Goal: Transaction & Acquisition: Book appointment/travel/reservation

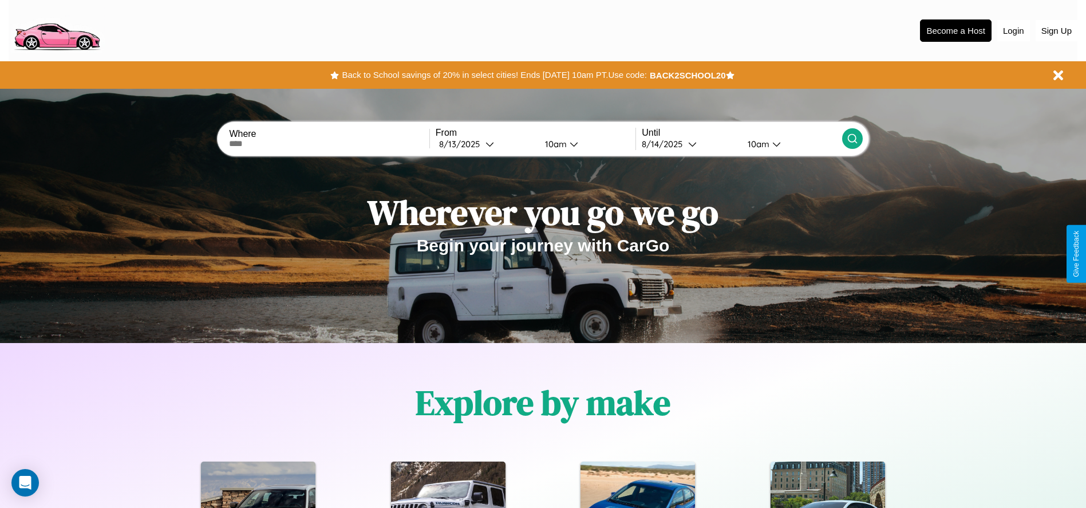
scroll to position [510, 0]
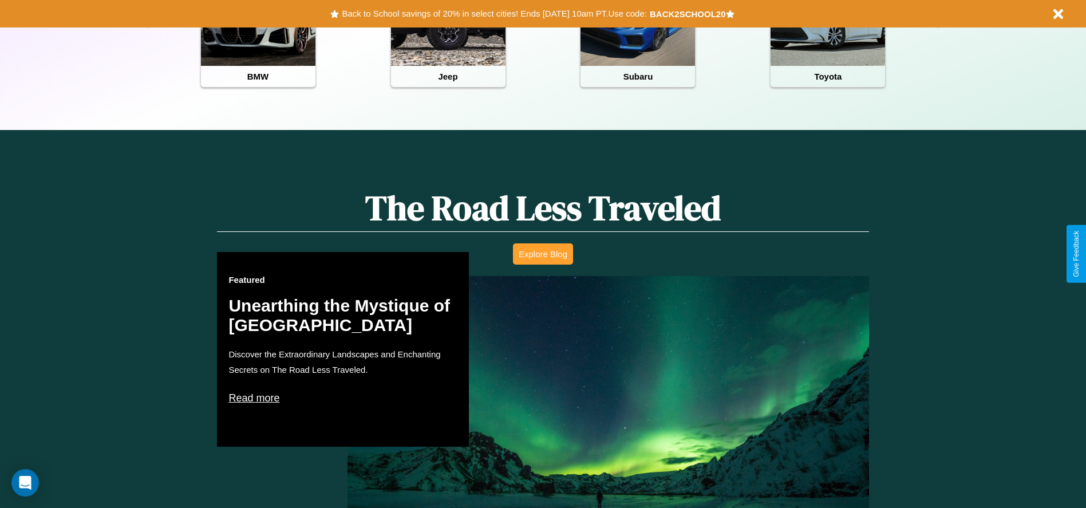
click at [543, 254] on button "Explore Blog" at bounding box center [543, 253] width 60 height 21
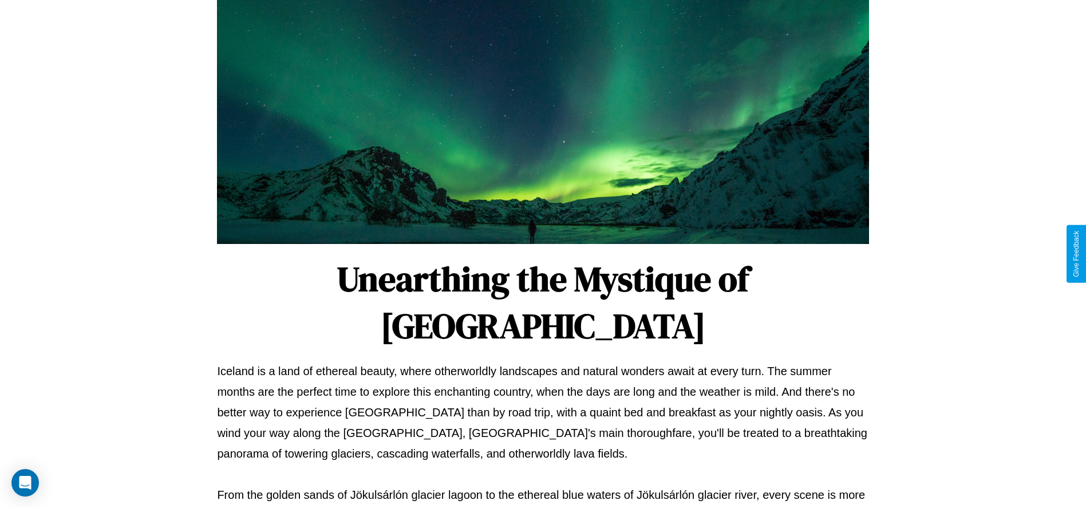
scroll to position [380, 0]
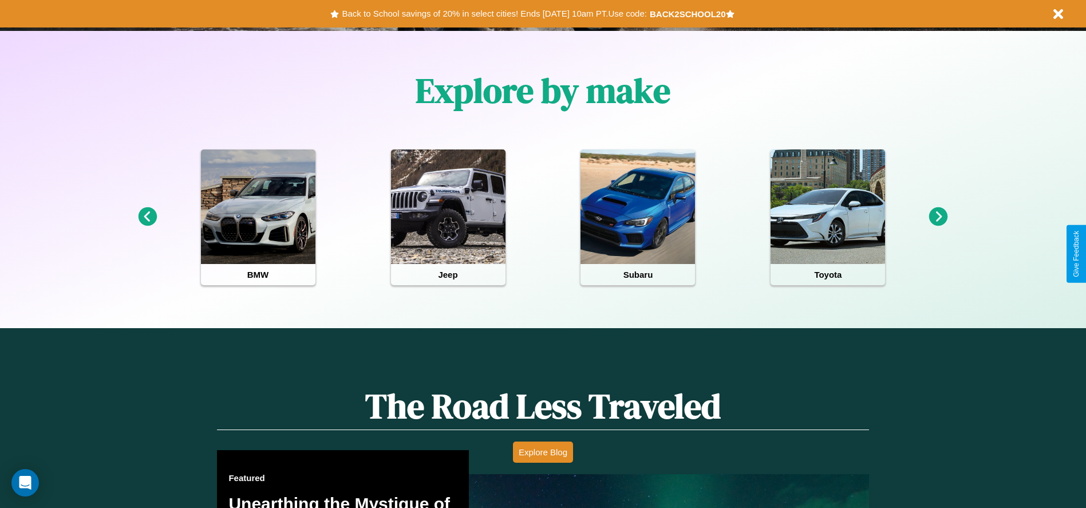
scroll to position [238, 0]
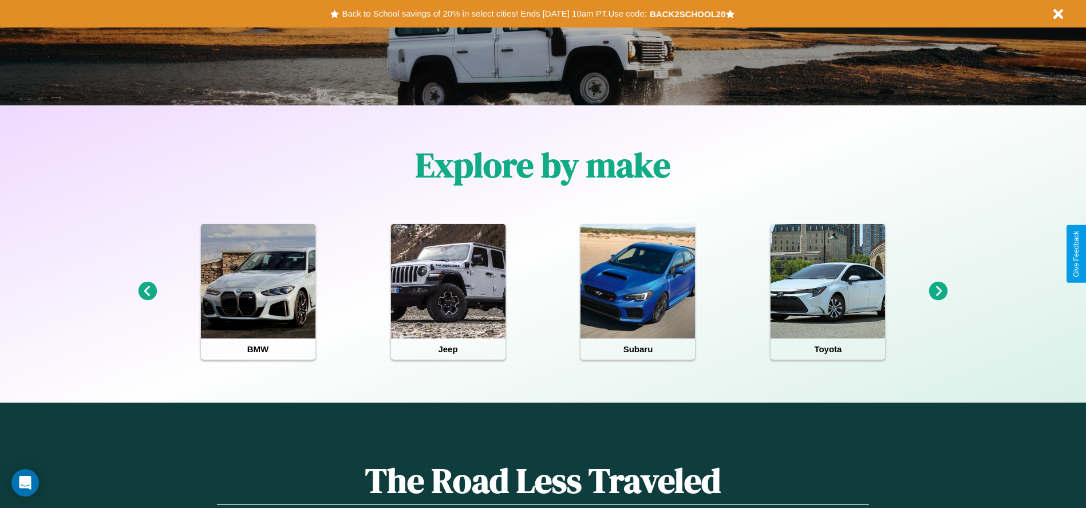
click at [147, 291] on icon at bounding box center [147, 291] width 19 height 19
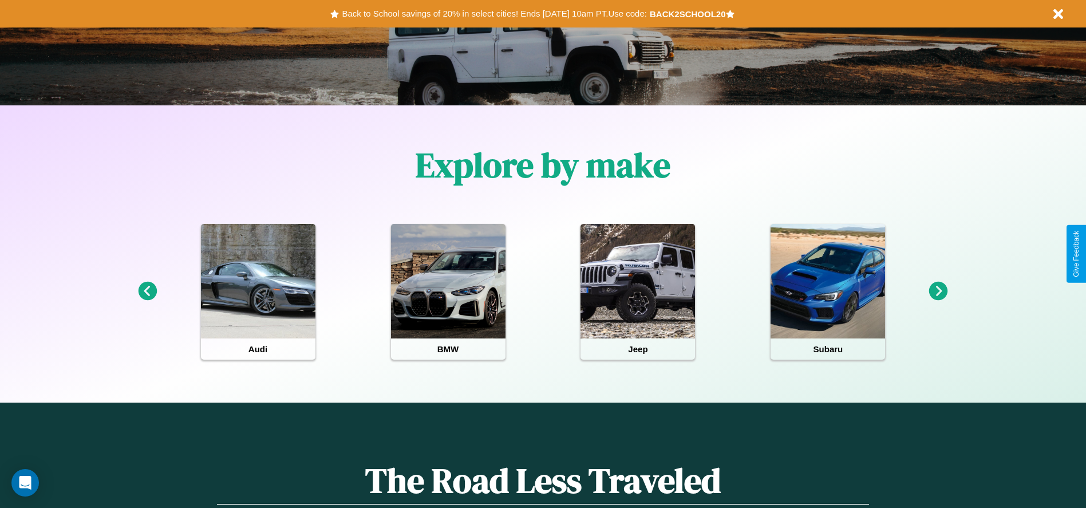
click at [147, 291] on icon at bounding box center [147, 291] width 19 height 19
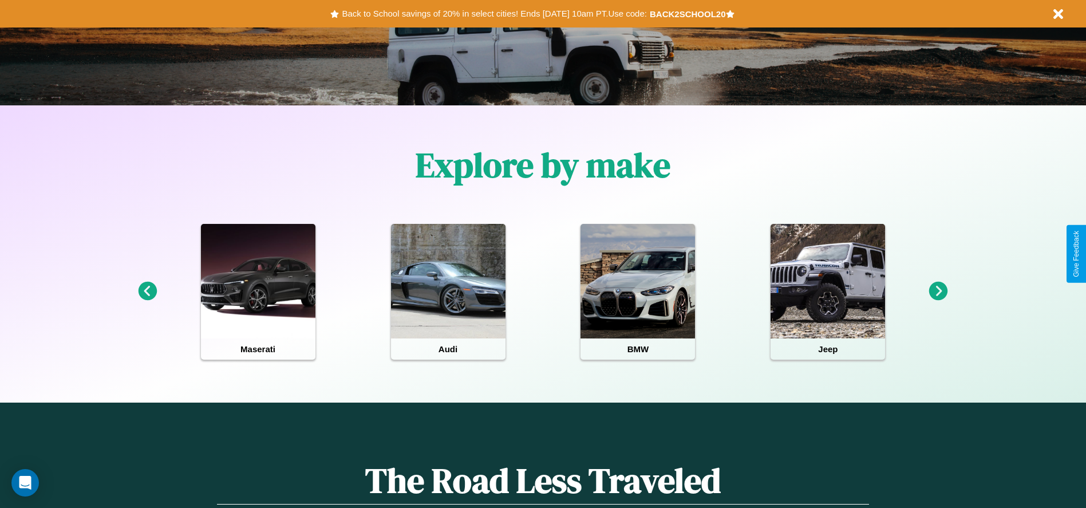
click at [938, 291] on icon at bounding box center [938, 291] width 19 height 19
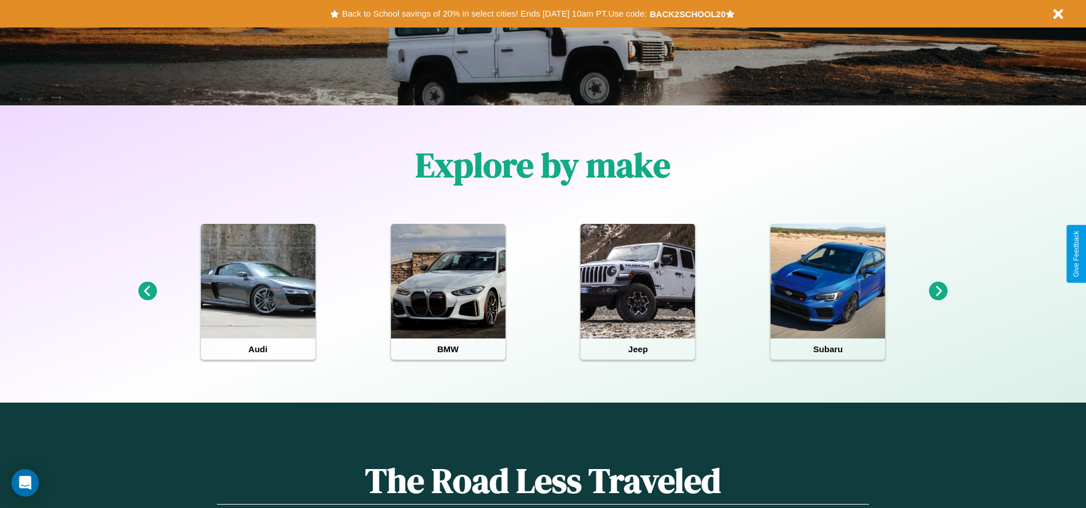
click at [938, 291] on icon at bounding box center [938, 291] width 19 height 19
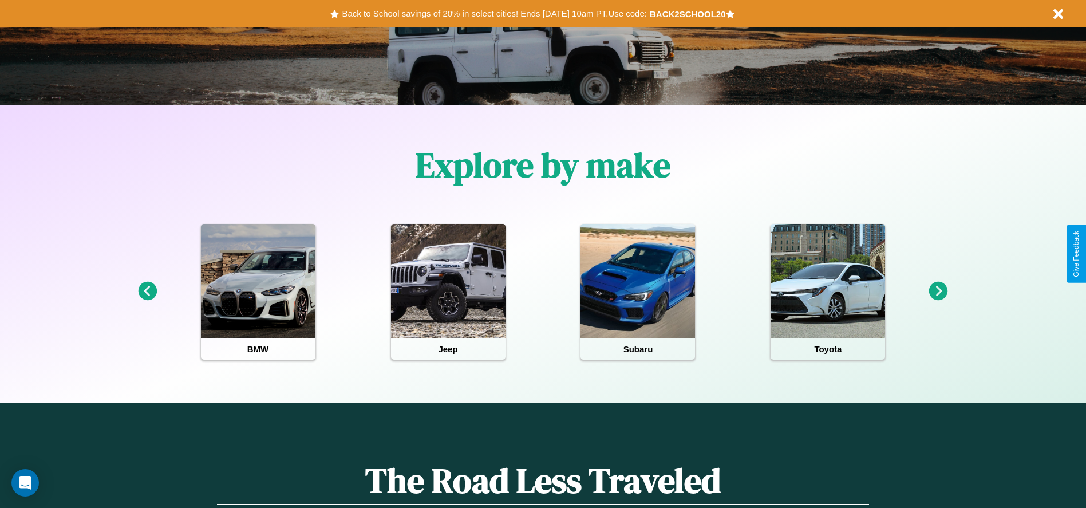
click at [147, 291] on icon at bounding box center [147, 291] width 19 height 19
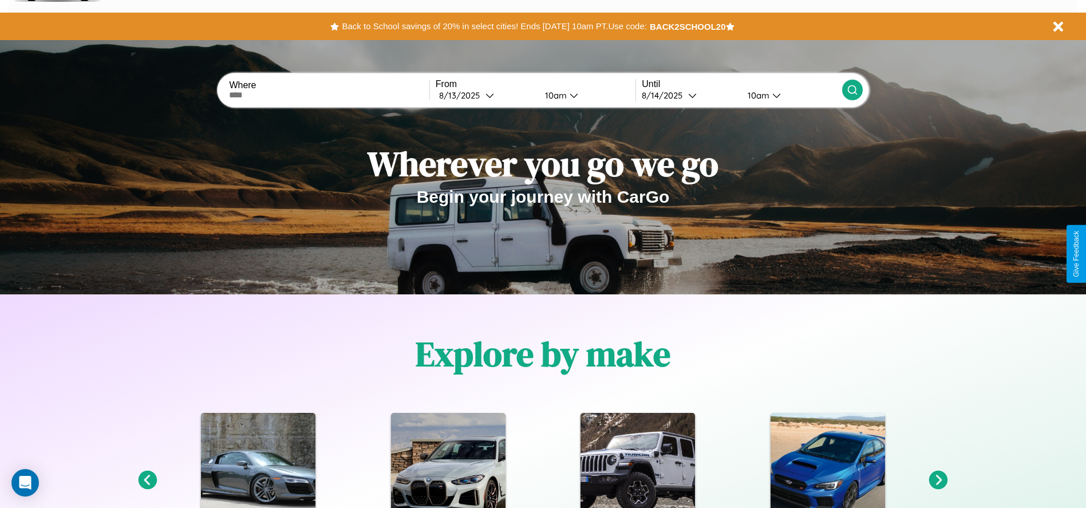
scroll to position [0, 0]
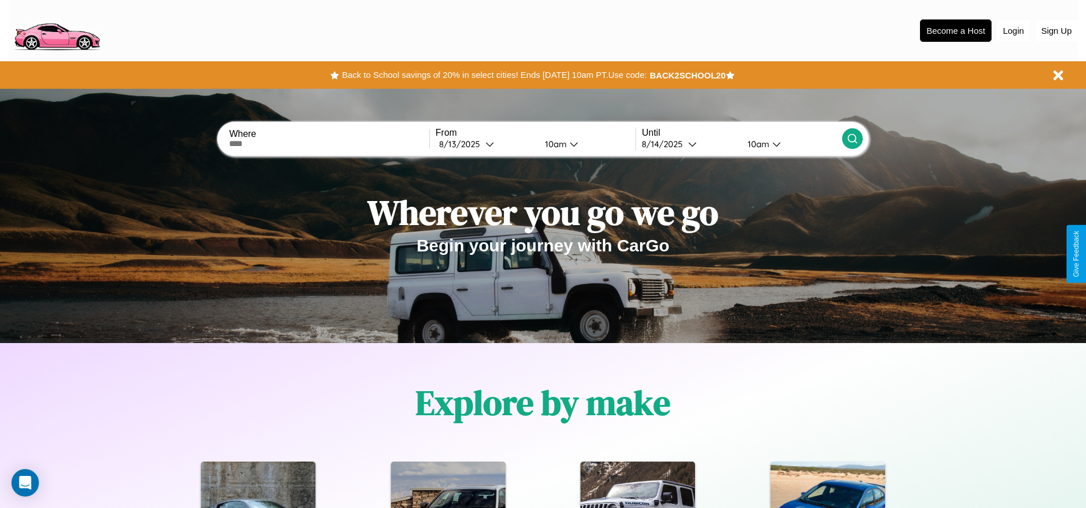
click at [329, 144] on input "text" at bounding box center [329, 143] width 200 height 9
type input "*******"
click at [485, 144] on icon at bounding box center [489, 144] width 9 height 9
select select "*"
select select "****"
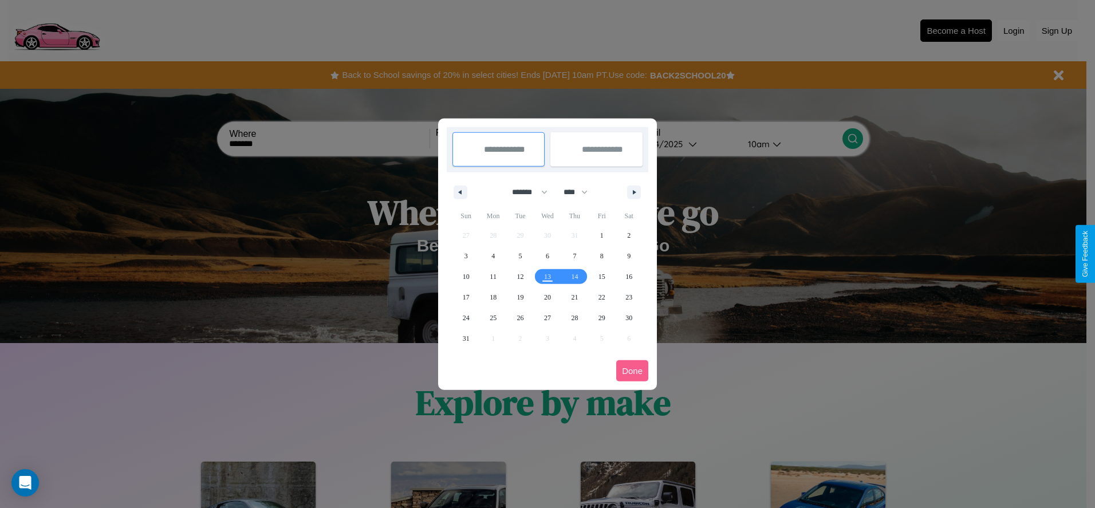
drag, startPoint x: 524, startPoint y: 192, endPoint x: 547, endPoint y: 230, distance: 44.2
click at [524, 192] on select "******* ******** ***** ***** *** **** **** ****** ********* ******* ******** **…" at bounding box center [527, 192] width 49 height 19
select select "**"
click at [547, 276] on span "12" at bounding box center [547, 276] width 7 height 21
type input "**********"
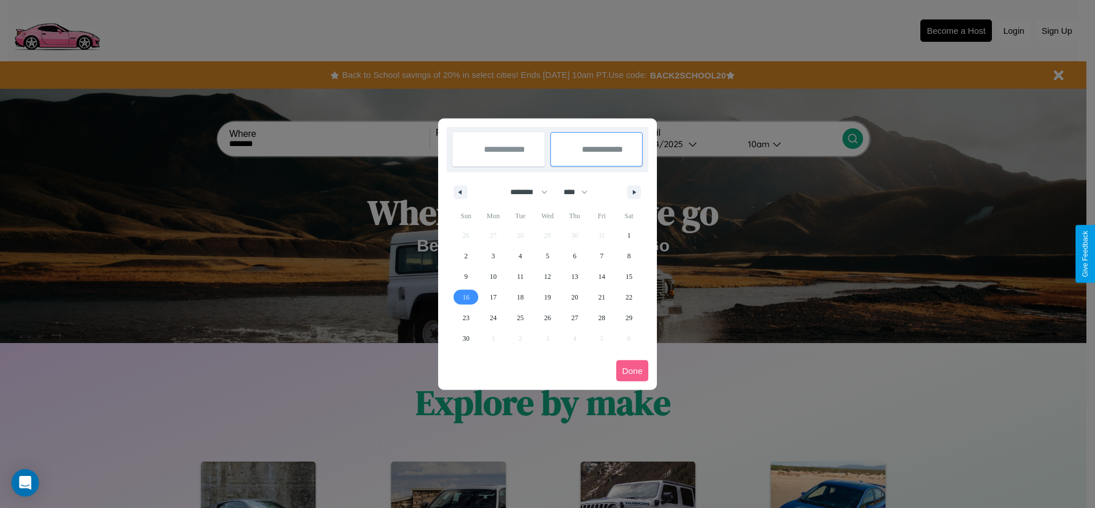
click at [465, 297] on span "16" at bounding box center [466, 297] width 7 height 21
type input "**********"
click at [632, 370] on button "Done" at bounding box center [632, 370] width 32 height 21
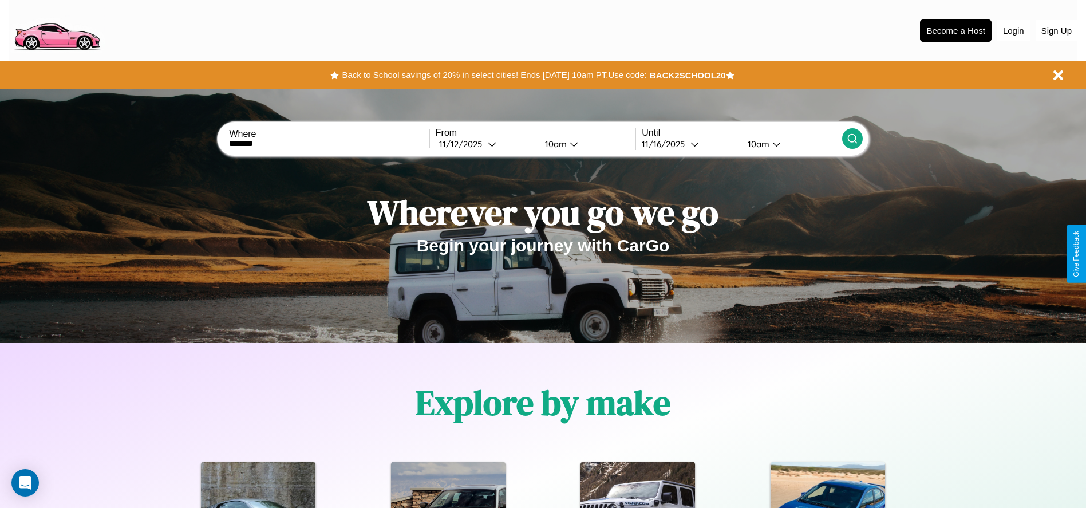
click at [852, 139] on icon at bounding box center [852, 138] width 11 height 11
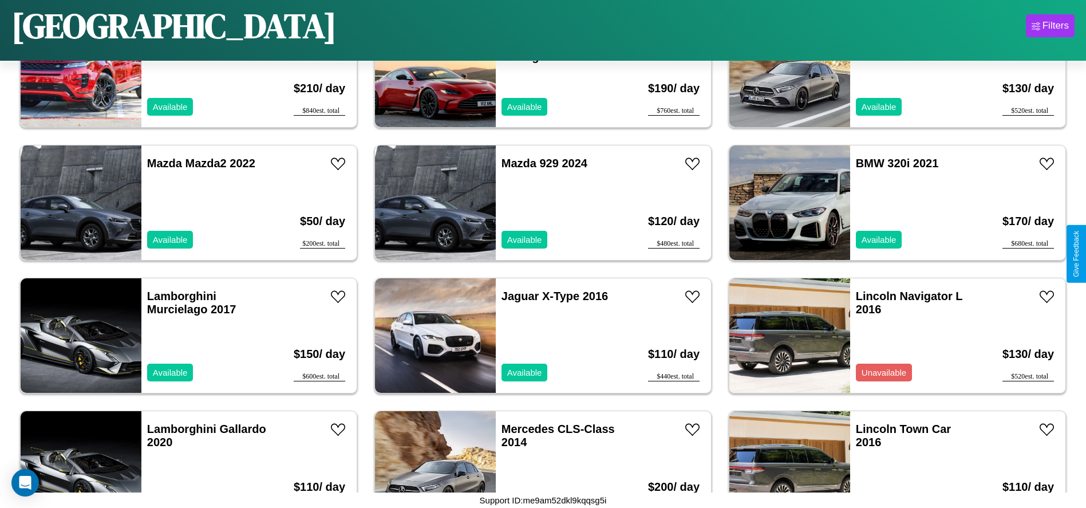
scroll to position [1982, 0]
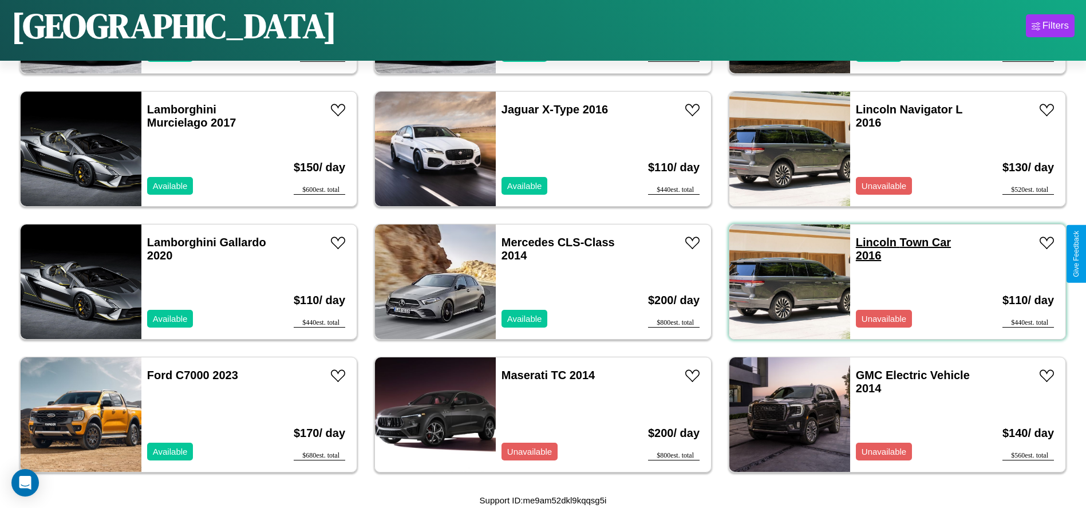
click at [869, 242] on link "Lincoln Town Car 2016" at bounding box center [903, 249] width 95 height 26
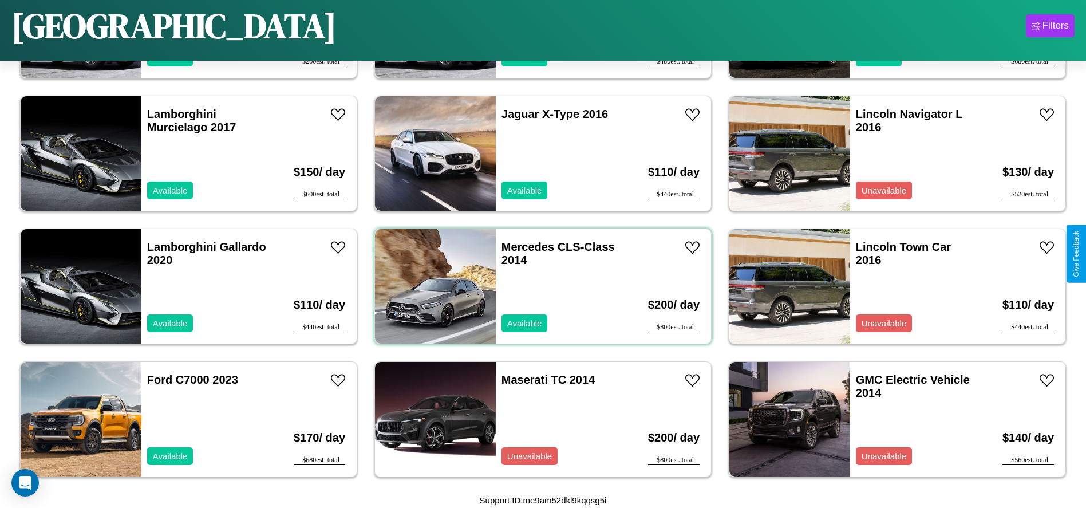
scroll to position [1190, 0]
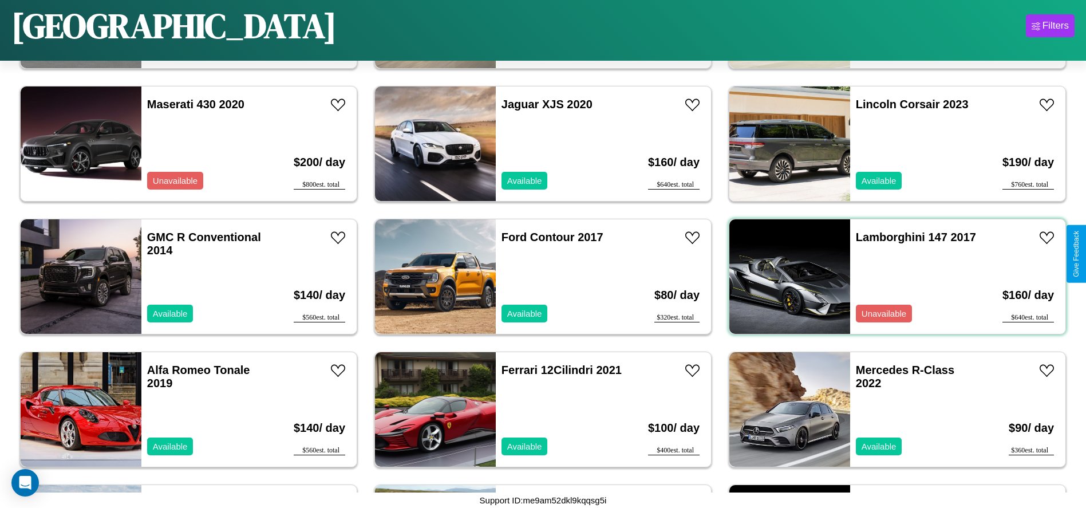
click at [890, 277] on div "Lamborghini 147 2017 Unavailable" at bounding box center [916, 276] width 132 height 114
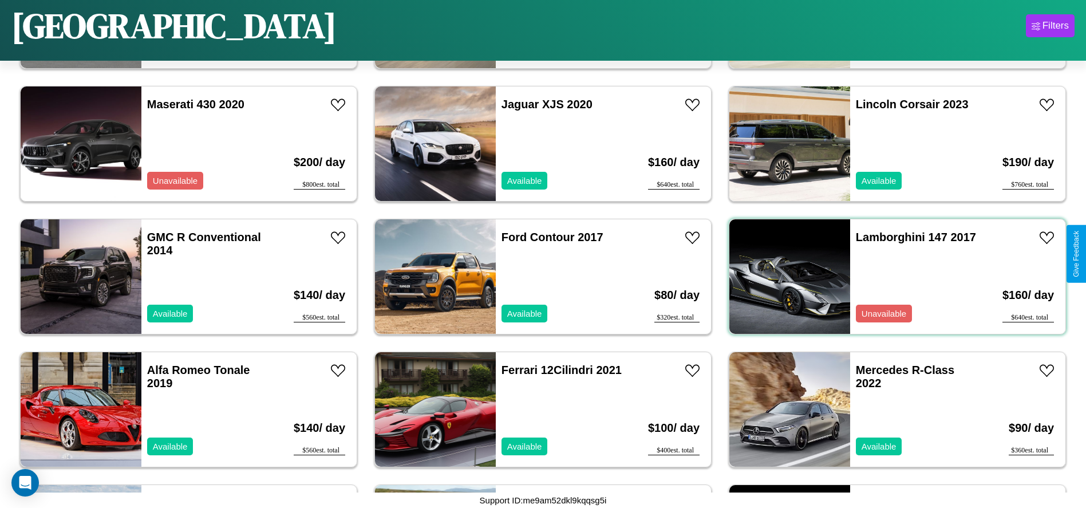
click at [890, 277] on div "Lamborghini 147 2017 Unavailable" at bounding box center [916, 276] width 132 height 114
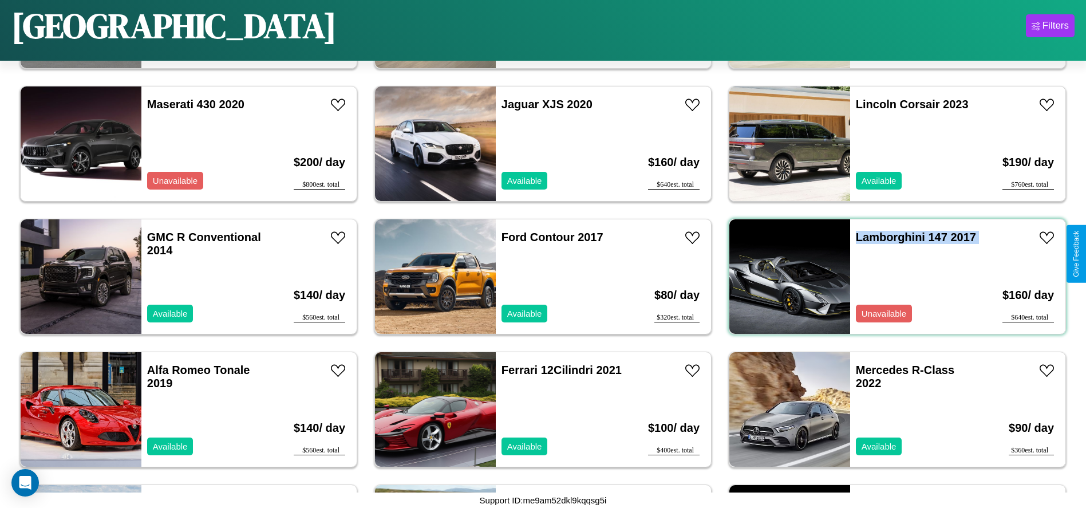
click at [890, 277] on div "Lamborghini 147 2017 Unavailable" at bounding box center [916, 276] width 132 height 114
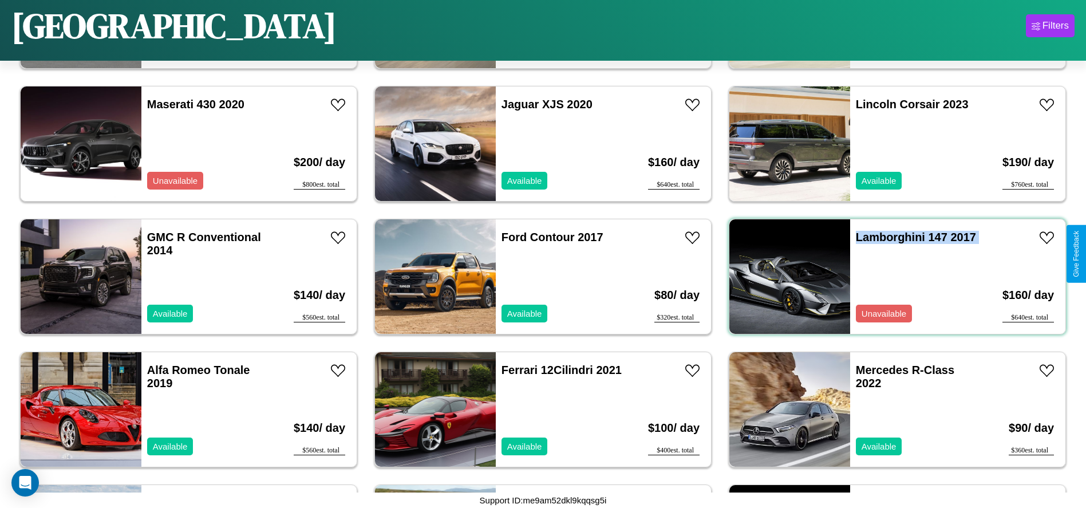
click at [890, 277] on div "Lamborghini 147 2017 Unavailable" at bounding box center [916, 276] width 132 height 114
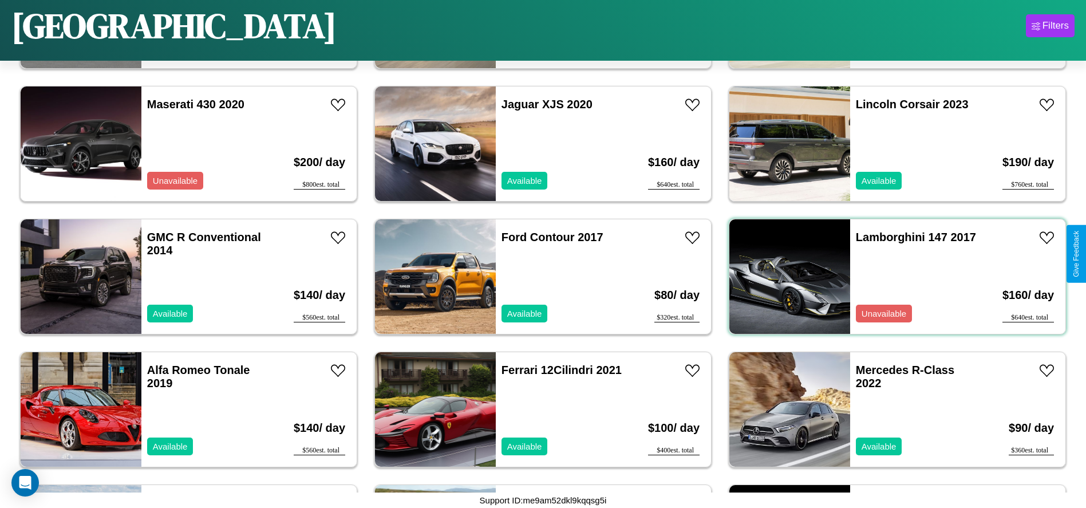
click at [890, 277] on div "Lamborghini 147 2017 Unavailable" at bounding box center [916, 276] width 132 height 114
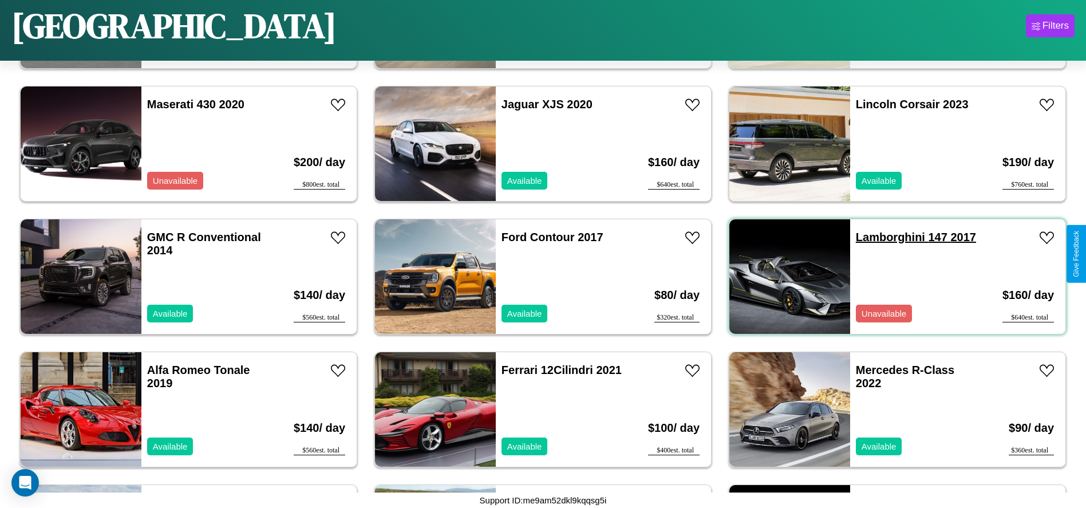
click at [883, 237] on link "Lamborghini 147 2017" at bounding box center [916, 237] width 120 height 13
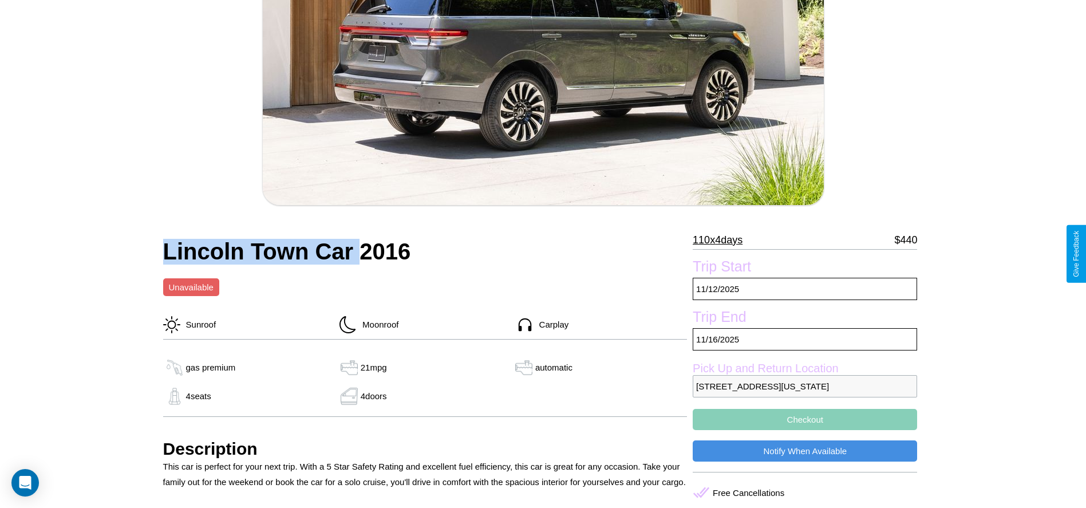
scroll to position [186, 0]
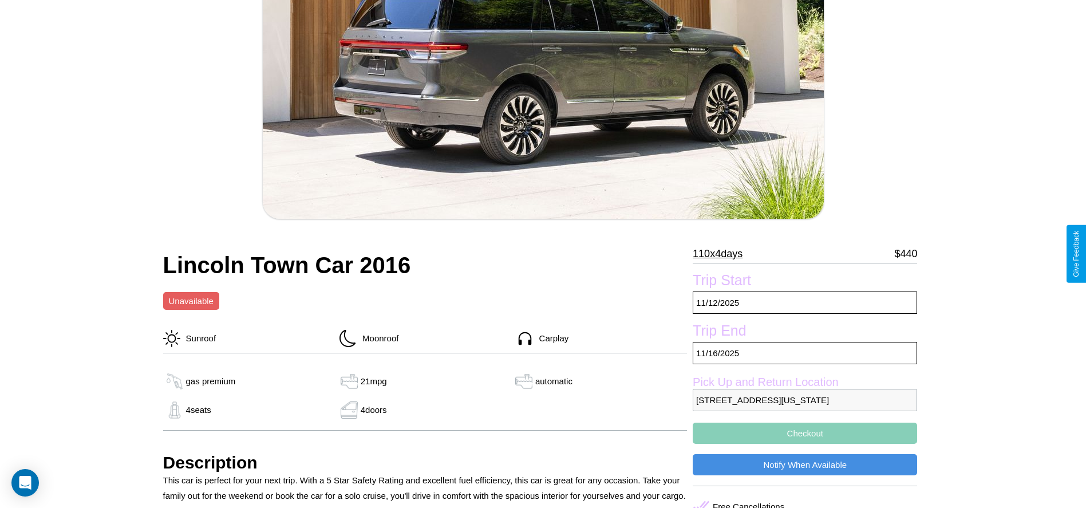
click at [721, 254] on p "110 x 4 days" at bounding box center [718, 253] width 50 height 18
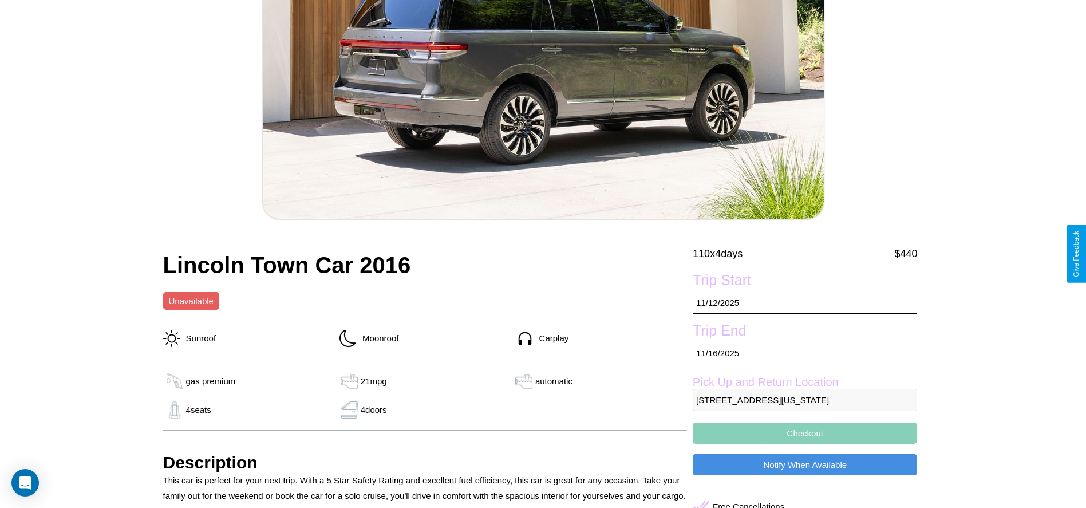
click at [721, 254] on p "110 x 4 days" at bounding box center [718, 253] width 50 height 18
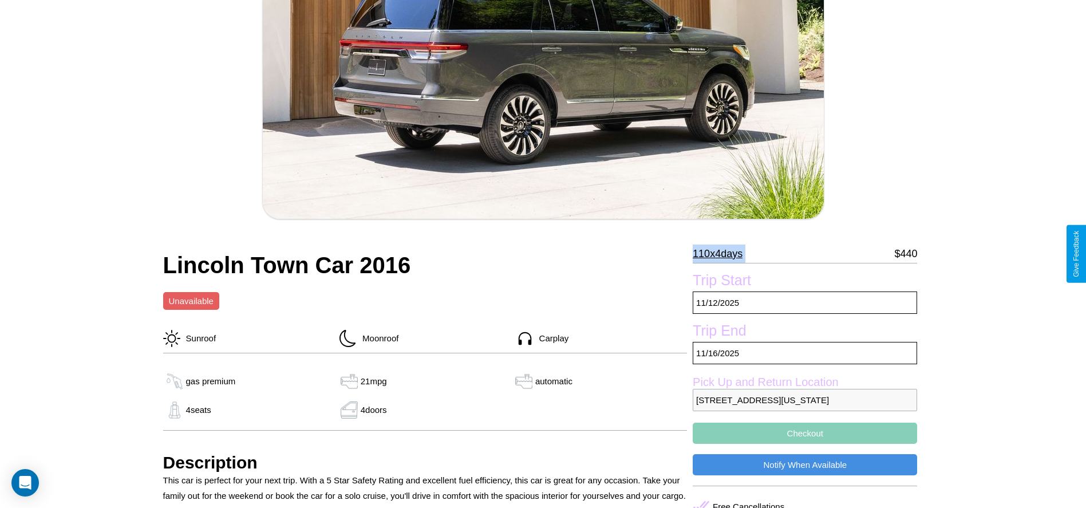
click at [721, 254] on p "110 x 4 days" at bounding box center [718, 253] width 50 height 18
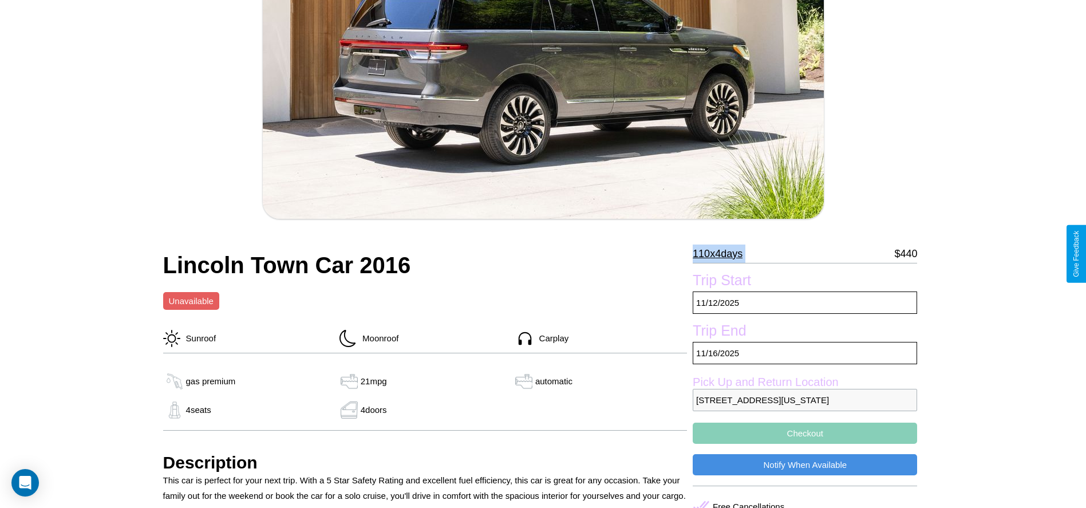
click at [721, 254] on p "110 x 4 days" at bounding box center [718, 253] width 50 height 18
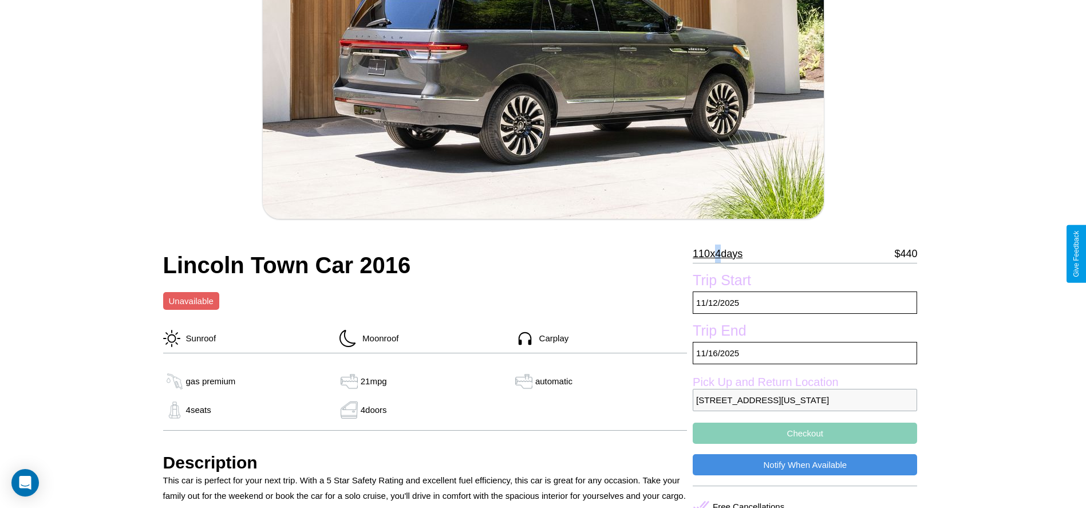
click at [721, 254] on p "110 x 4 days" at bounding box center [718, 253] width 50 height 18
